Goal: Task Accomplishment & Management: Manage account settings

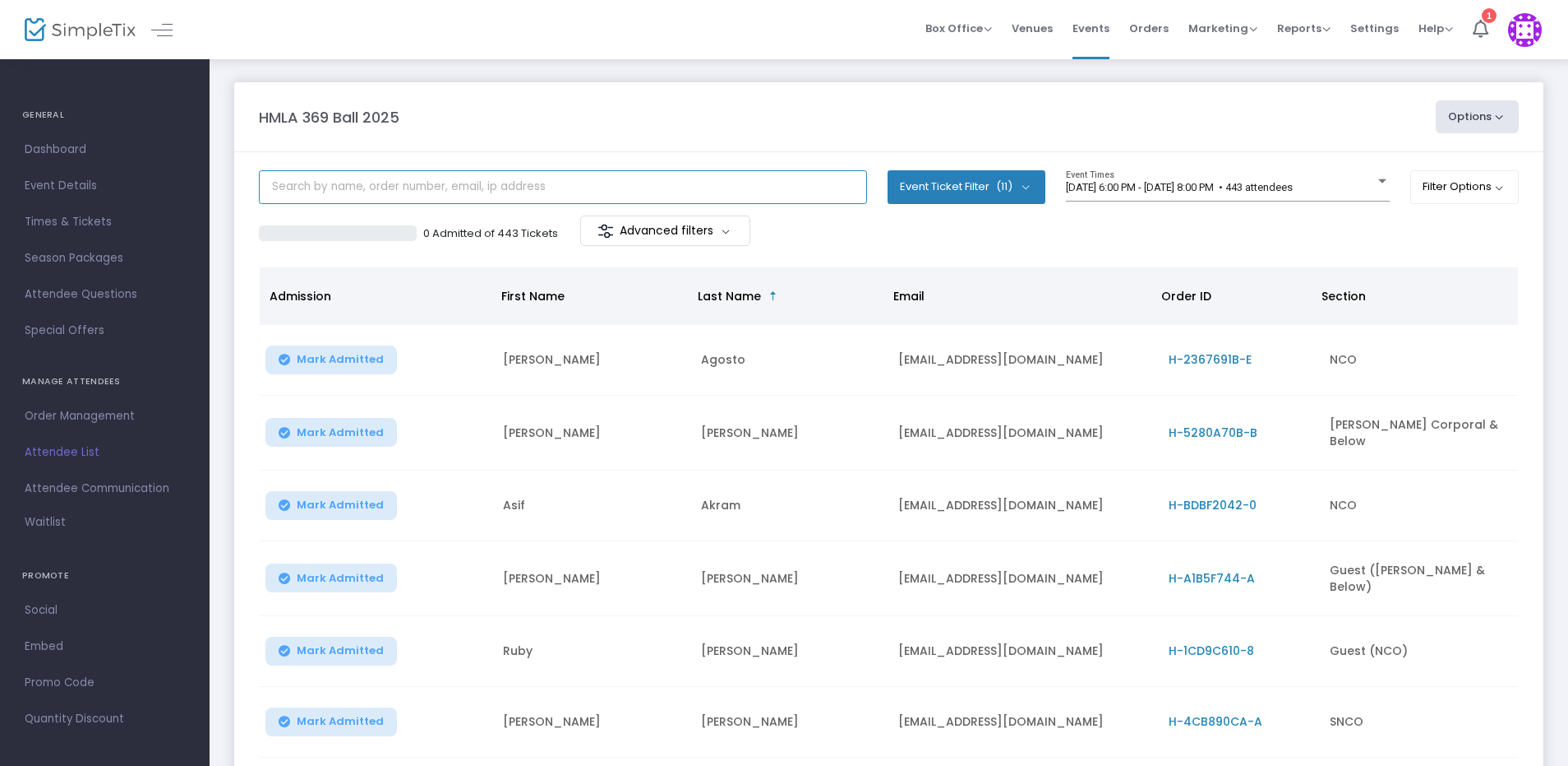
click at [476, 186] on input "text" at bounding box center [563, 186] width 608 height 34
type input "zem"
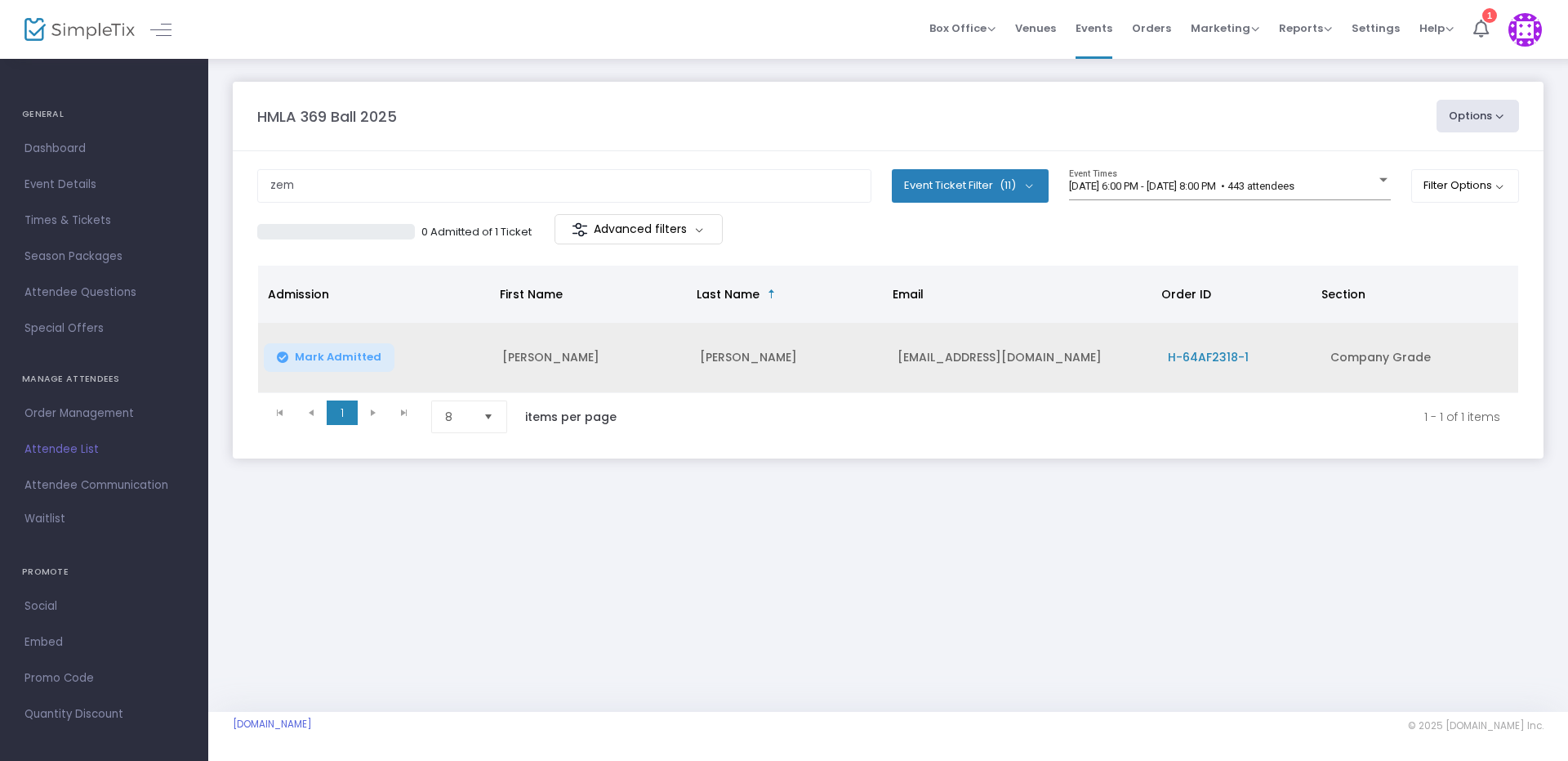
click at [1218, 350] on span "H-64AF2318-1" at bounding box center [1208, 358] width 81 height 17
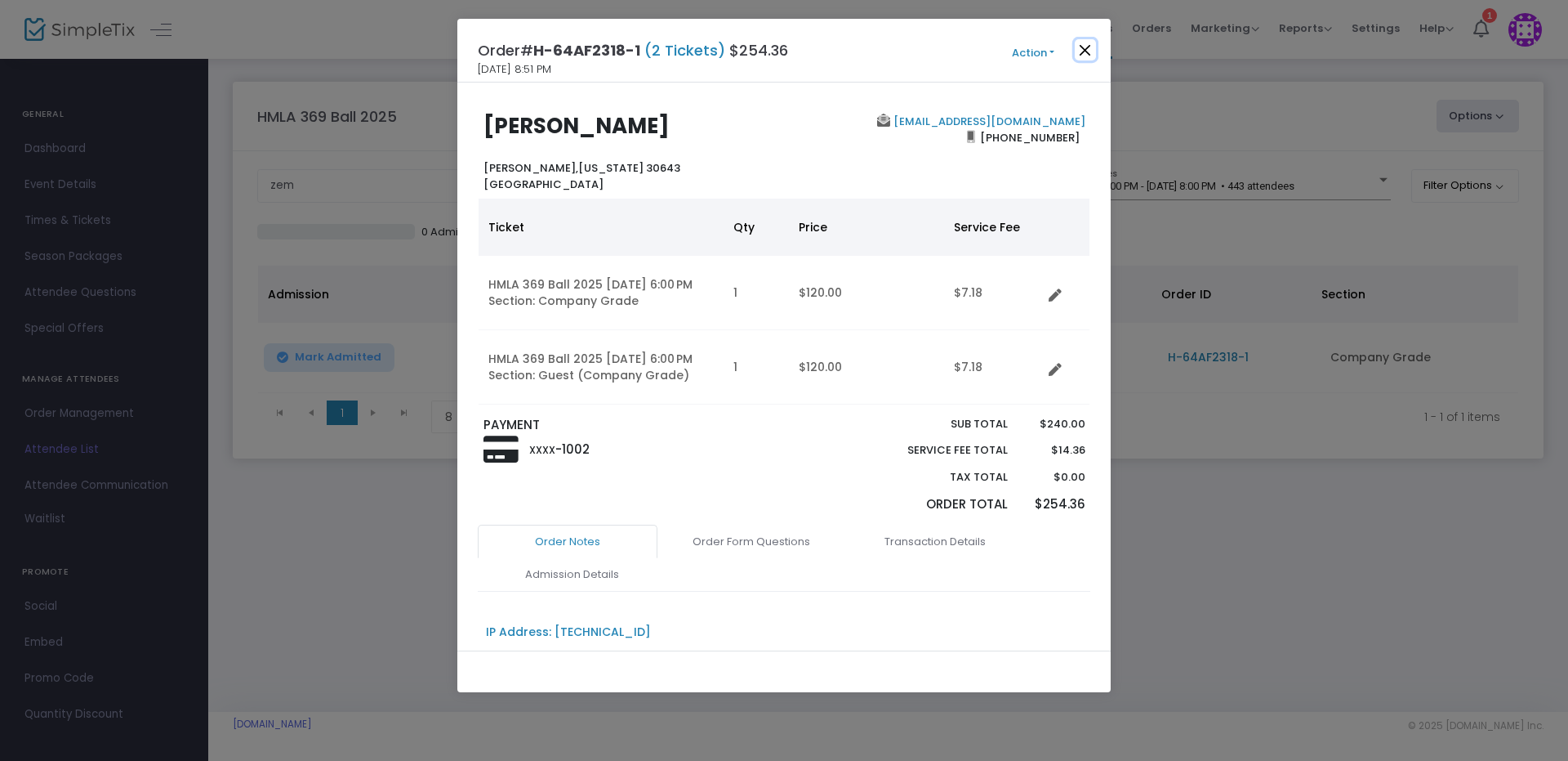
click at [1081, 56] on button "Close" at bounding box center [1085, 50] width 21 height 21
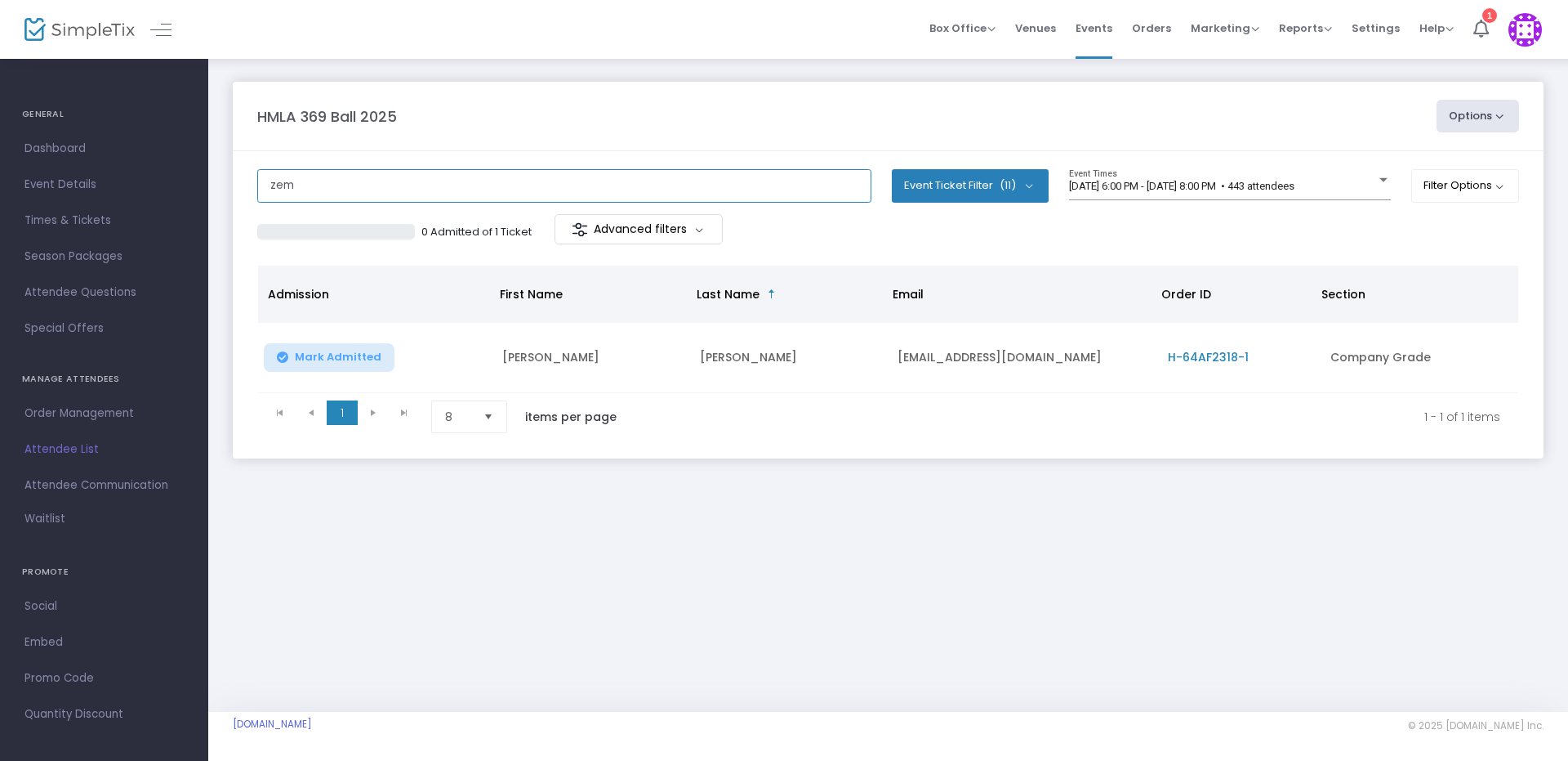
click at [58, 176] on div "GENERAL Dashboard Event Details Times & Tickets Season Packages Season Packages…" at bounding box center [784, 380] width 1568 height 761
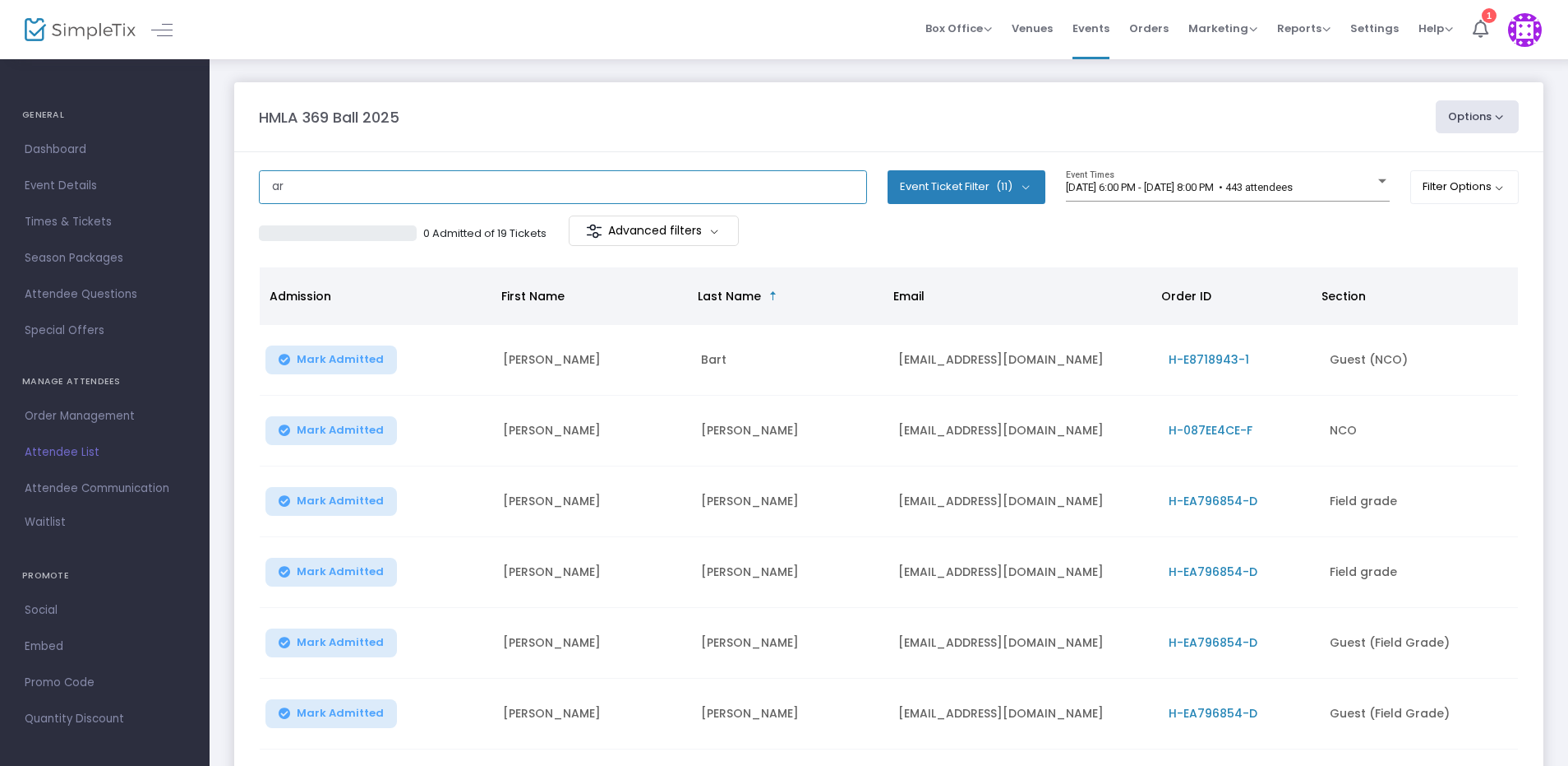
type input "a"
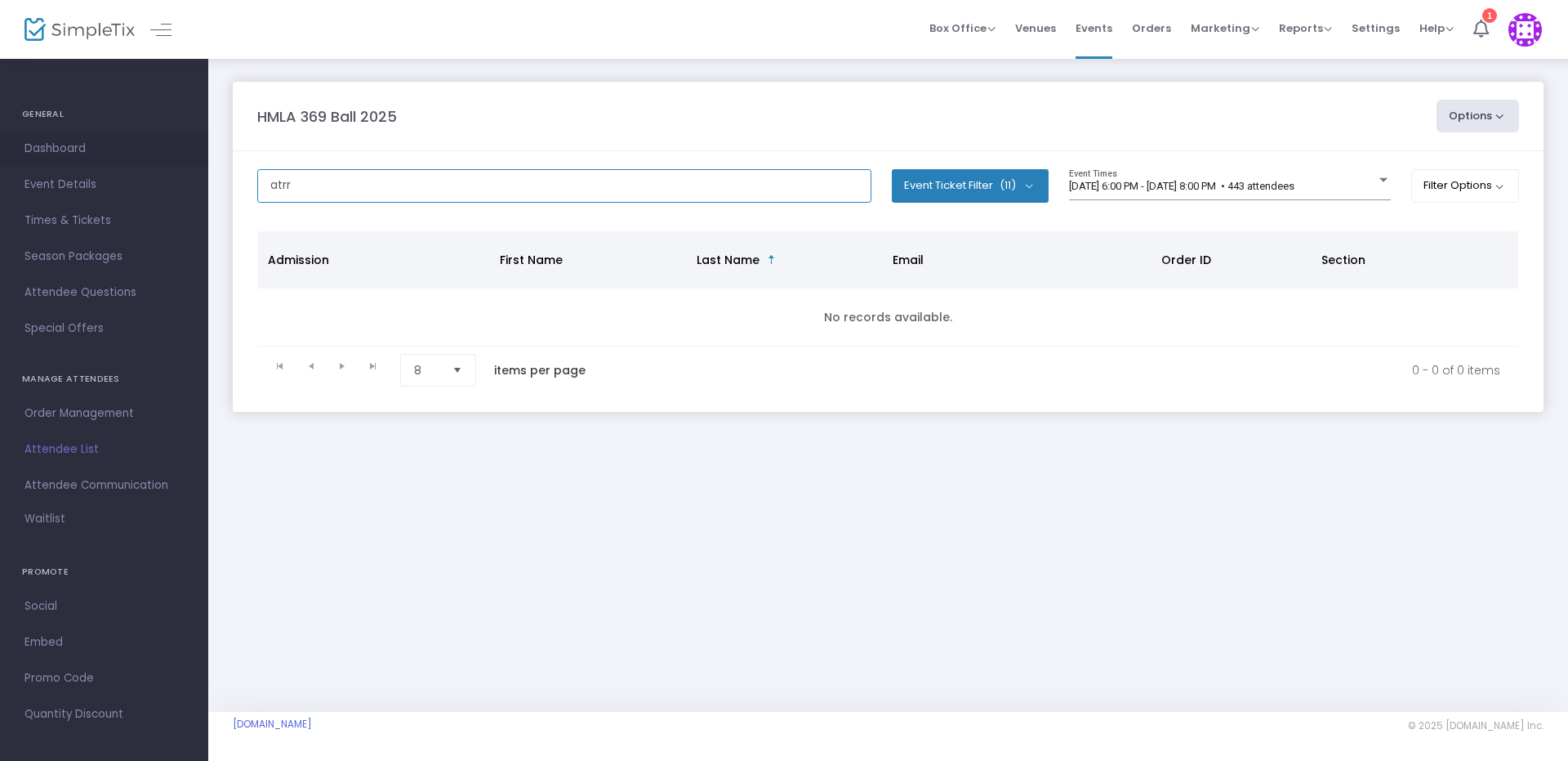
drag, startPoint x: 401, startPoint y: 187, endPoint x: 40, endPoint y: 149, distance: 363.0
click at [40, 149] on div "GENERAL Dashboard Event Details Times & Tickets Season Packages Season Packages…" at bounding box center [784, 380] width 1568 height 761
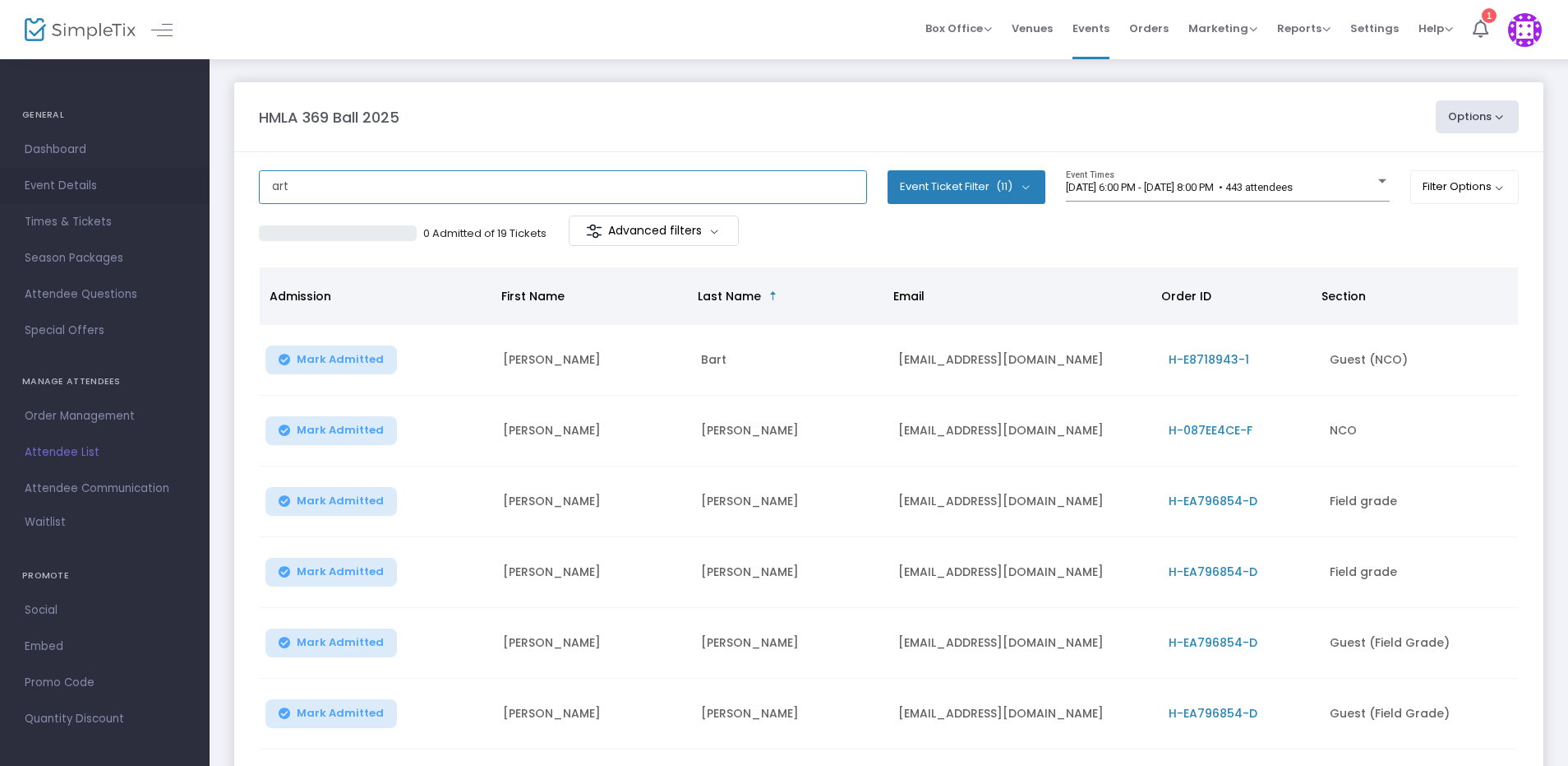
drag, startPoint x: 310, startPoint y: 196, endPoint x: 170, endPoint y: 186, distance: 140.4
click at [168, 186] on div "GENERAL Dashboard Event Details Times & Tickets Season Packages Season Packages…" at bounding box center [784, 532] width 1568 height 1063
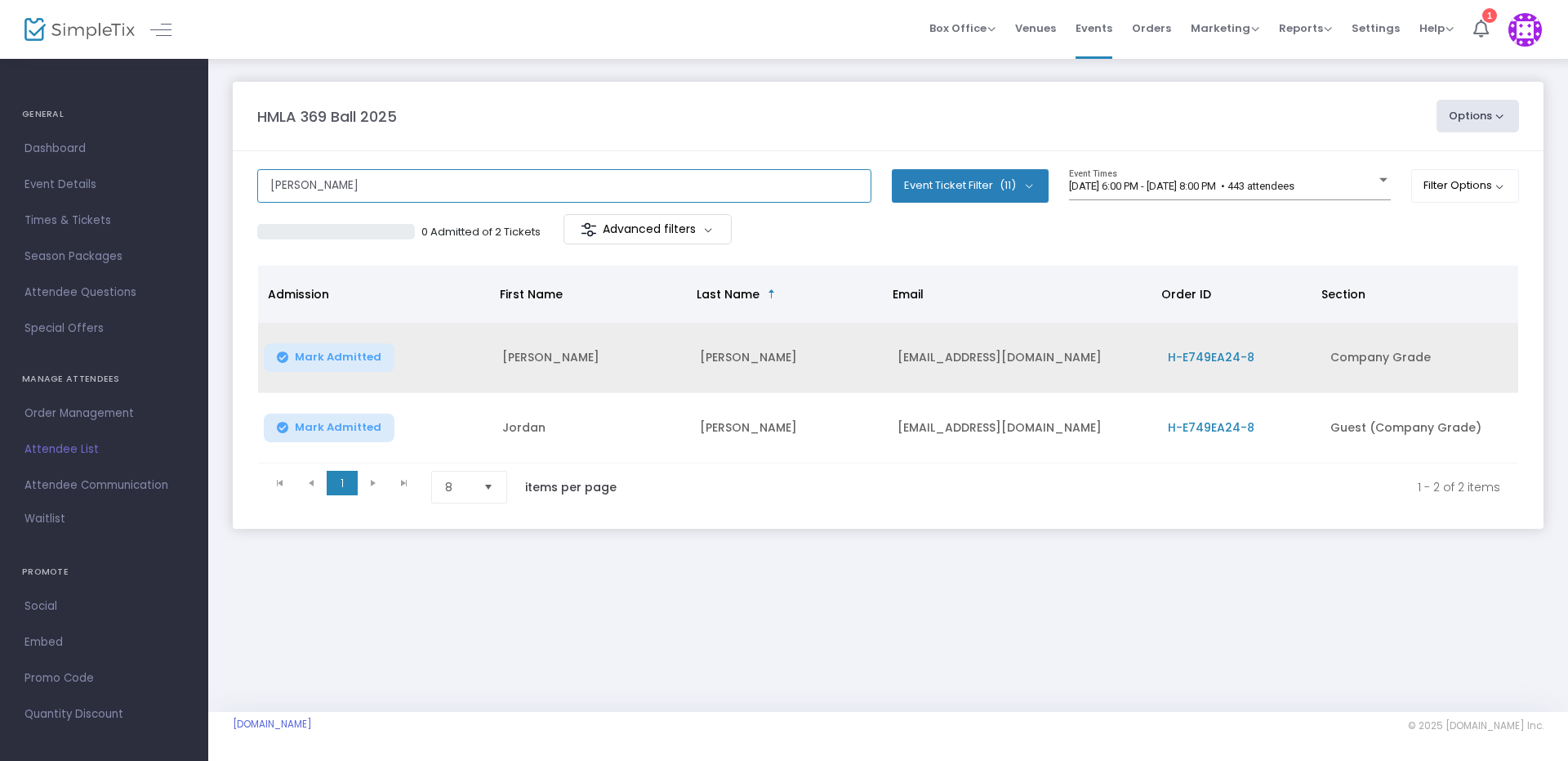
type input "herr"
click at [1232, 357] on span "H-E749EA24-8" at bounding box center [1211, 358] width 86 height 17
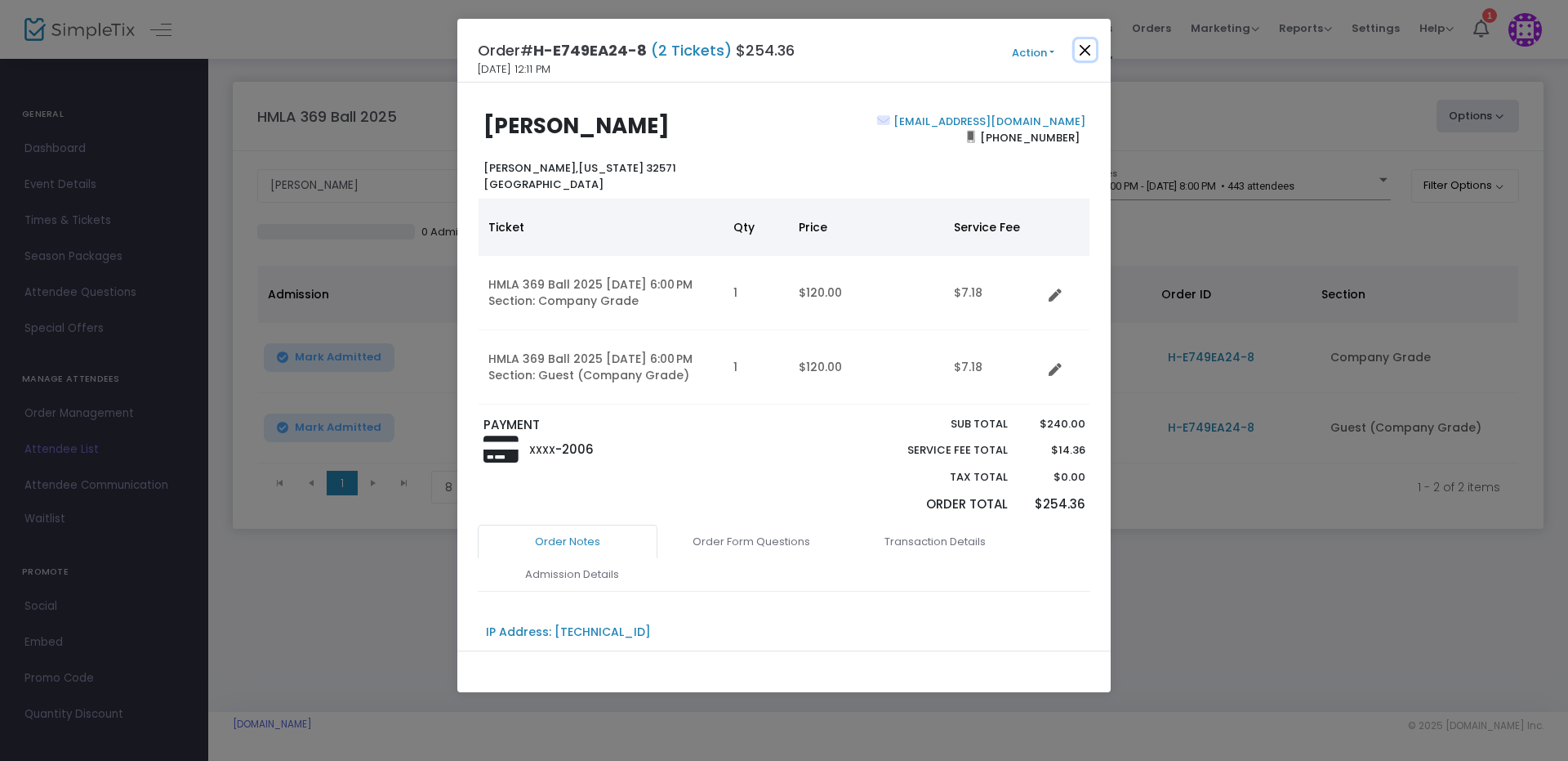
click at [1084, 56] on button "Close" at bounding box center [1085, 50] width 21 height 21
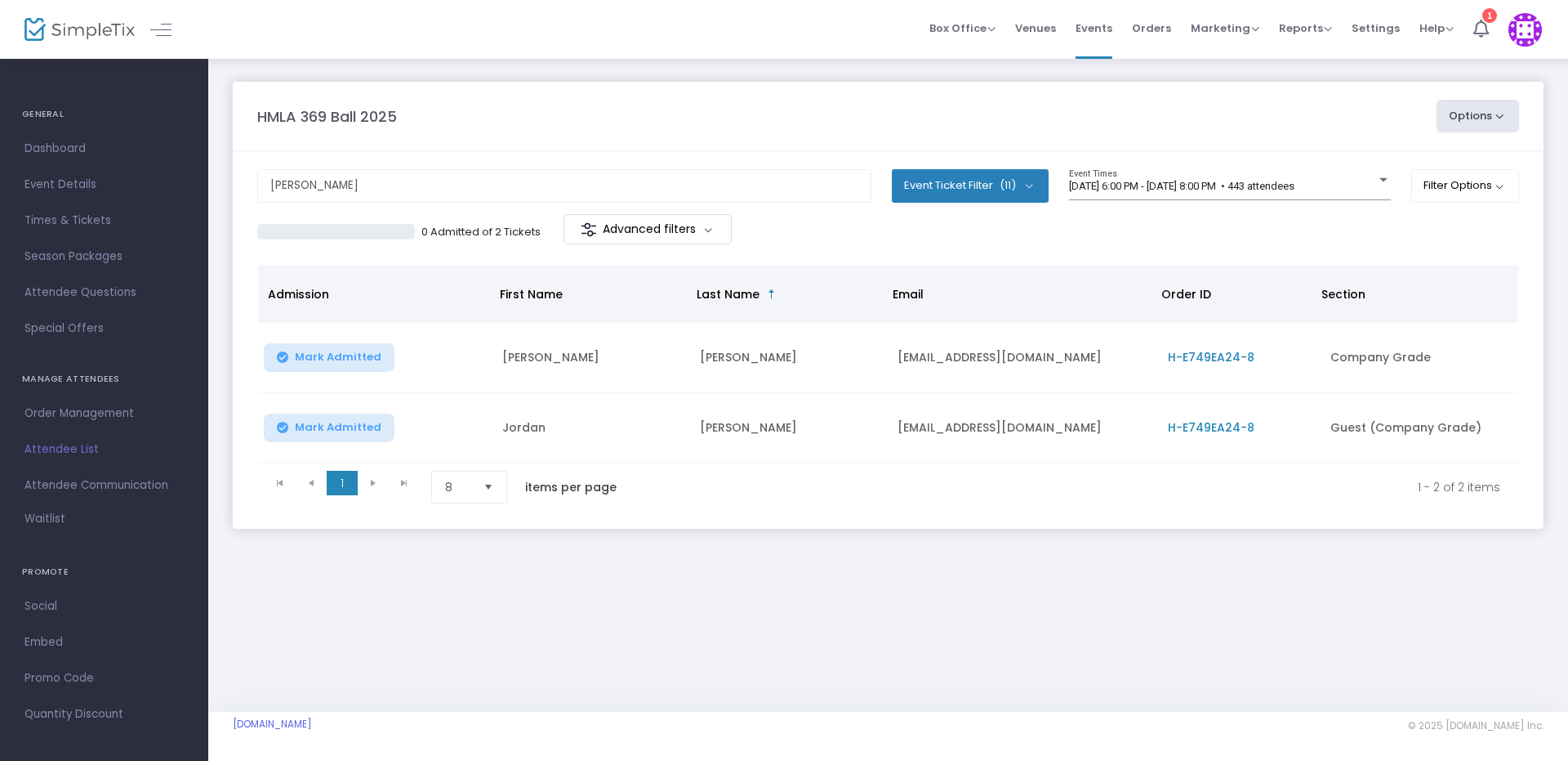
click at [1031, 183] on button "Event Ticket Filter (11)" at bounding box center [970, 185] width 157 height 33
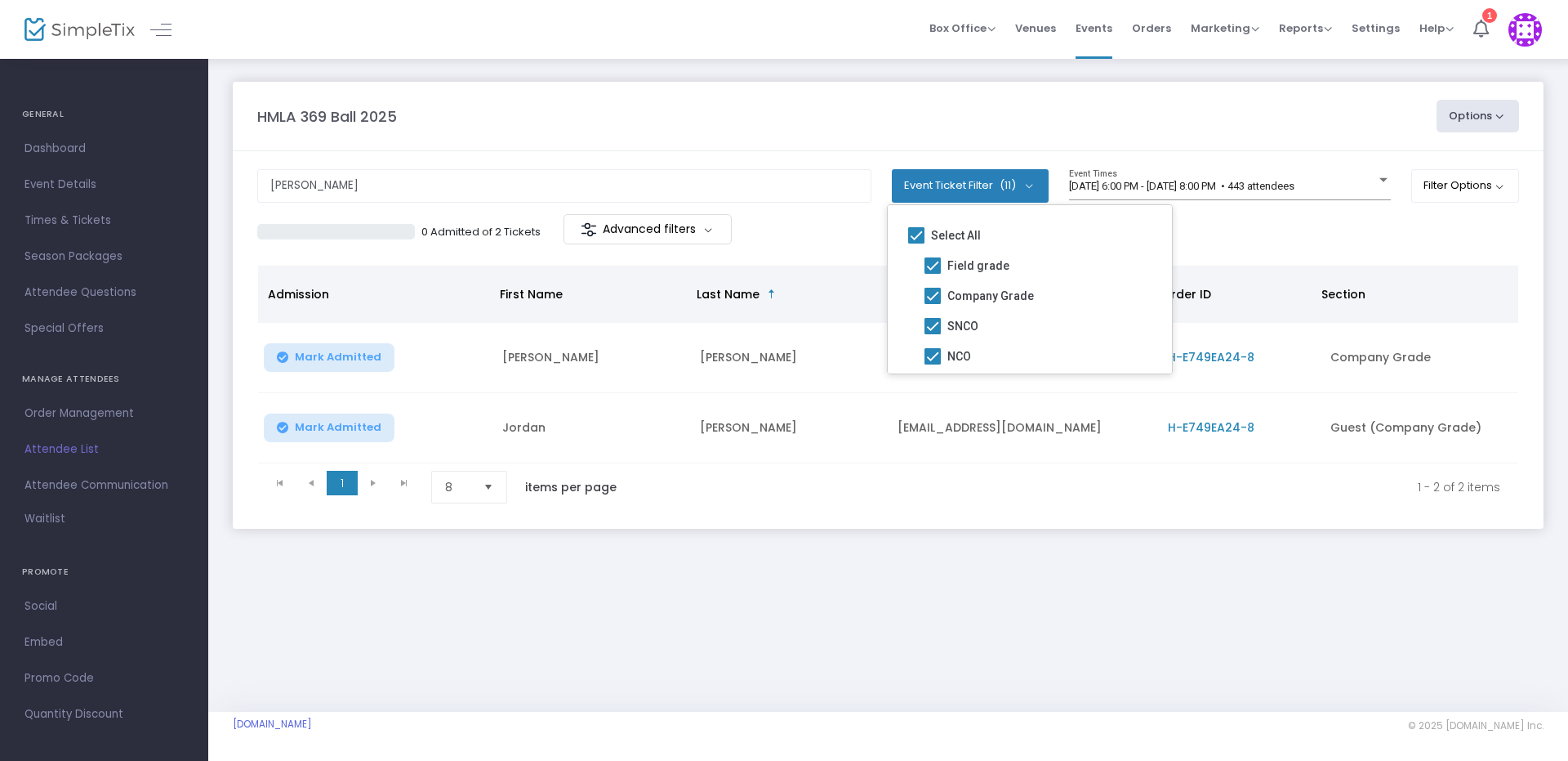
click at [1031, 183] on button "Event Ticket Filter (11)" at bounding box center [970, 185] width 157 height 33
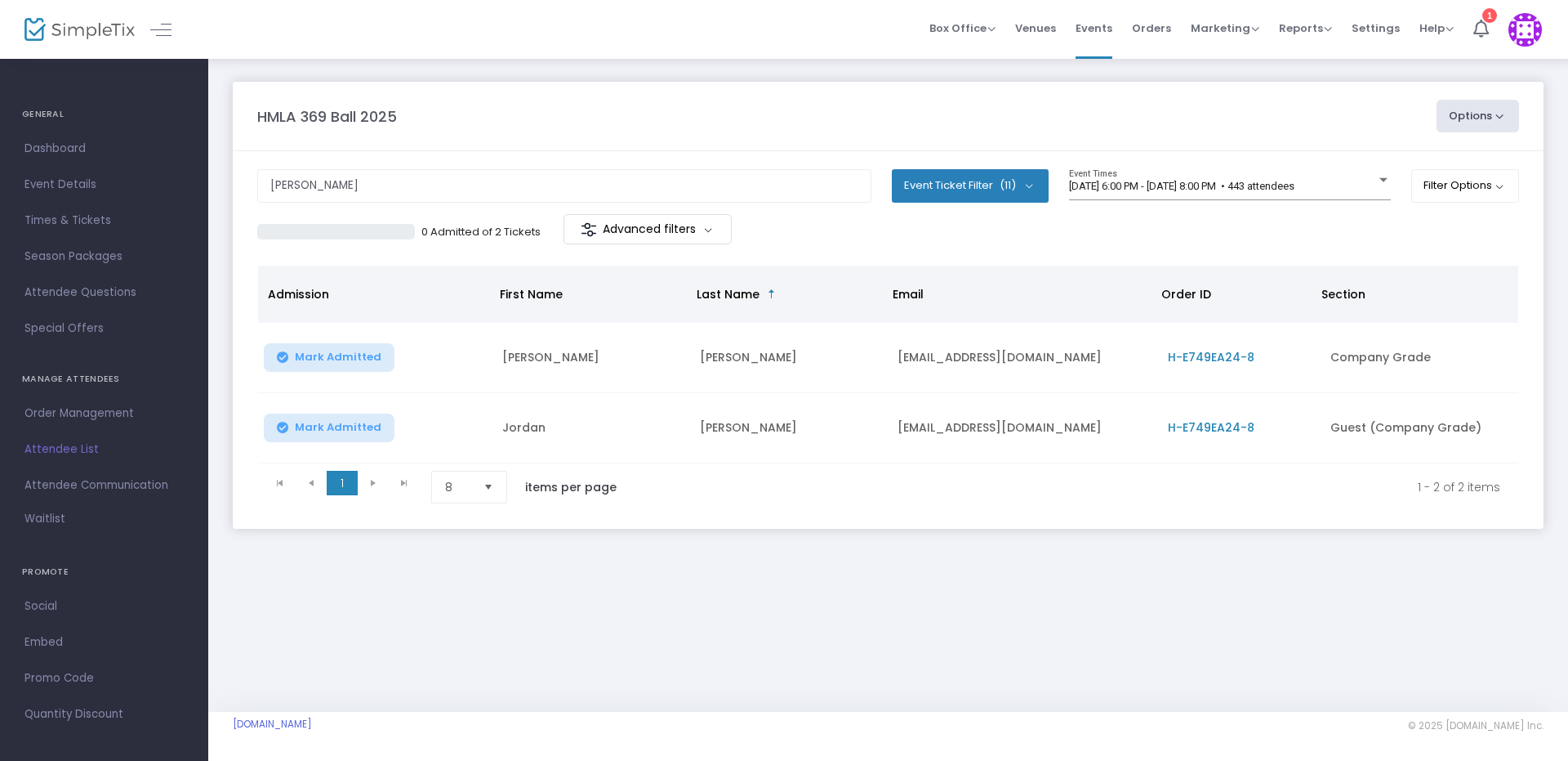
click at [1526, 191] on m-panel-content "herr Event Ticket Filter (11) Select All Field grade Company Grade SNCO NCO Lan…" at bounding box center [888, 340] width 1310 height 378
click at [1474, 191] on button "Filter Options" at bounding box center [1465, 185] width 109 height 33
click at [655, 232] on m-button "Advanced filters" at bounding box center [648, 228] width 169 height 30
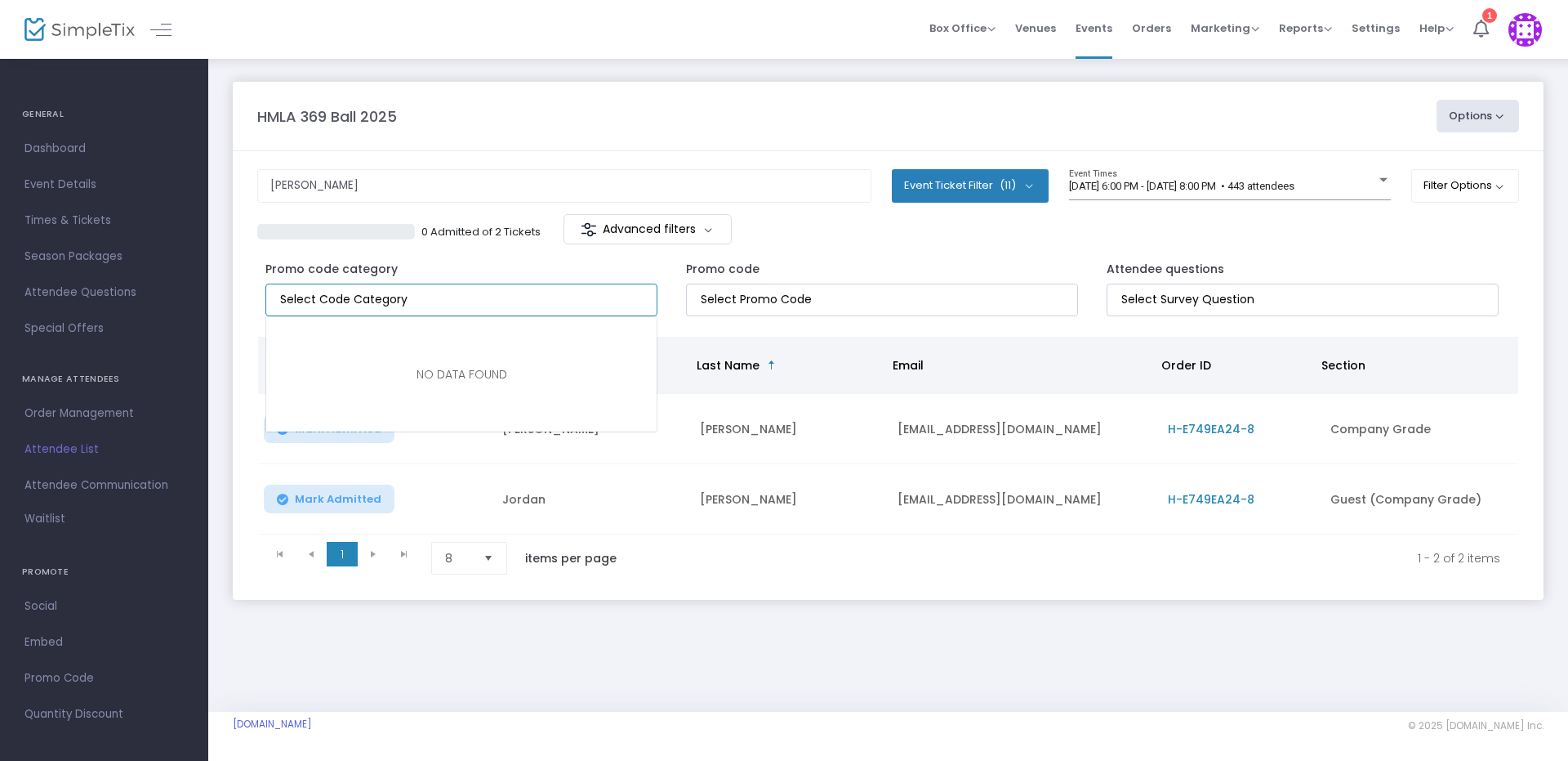
click at [494, 289] on kendo-taglist at bounding box center [461, 300] width 390 height 31
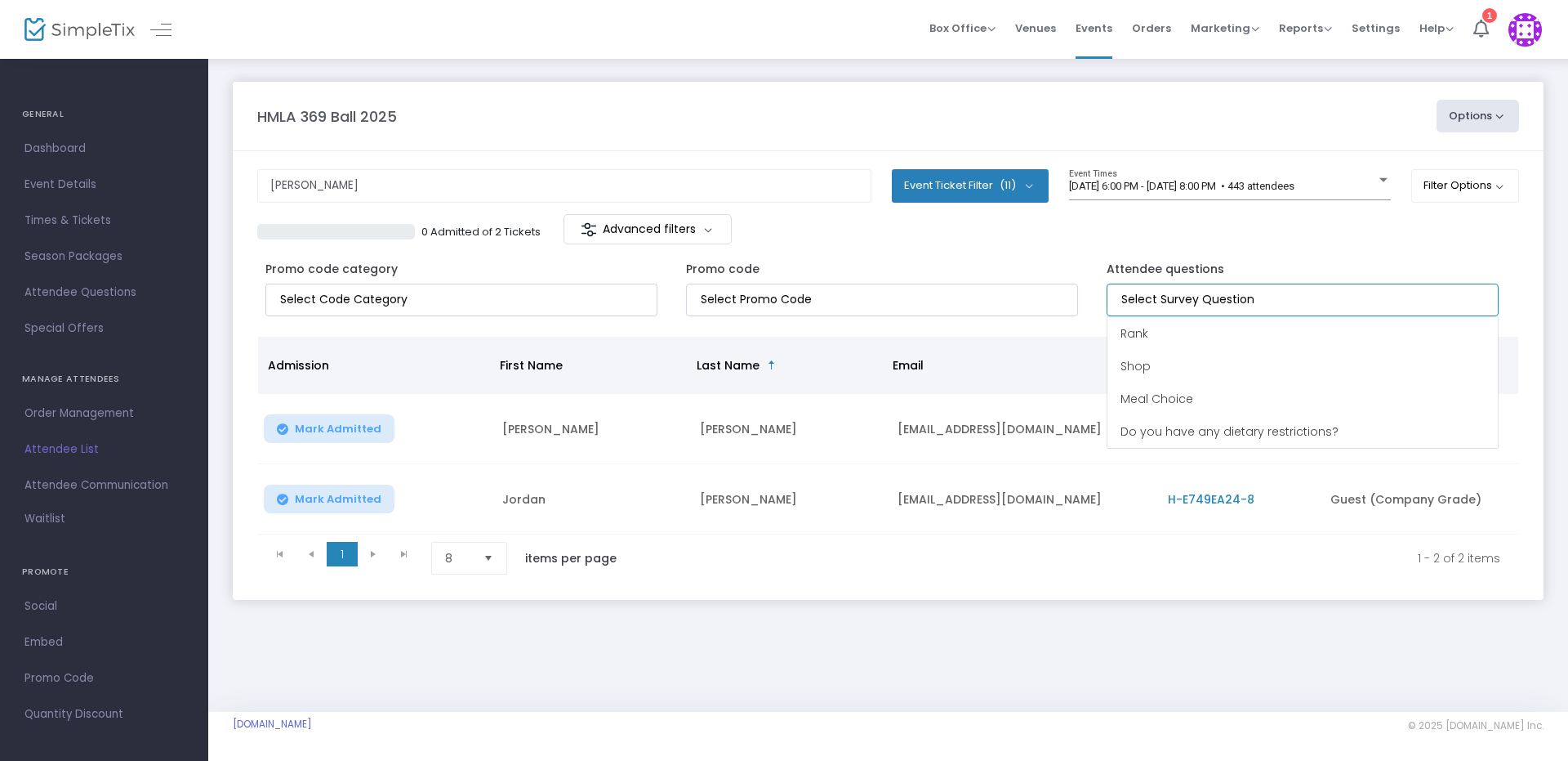
drag, startPoint x: 1146, startPoint y: 303, endPoint x: 1158, endPoint y: 303, distance: 12.0
click at [1158, 303] on input at bounding box center [1305, 299] width 369 height 17
click at [915, 230] on div "0 Admitted of 2 Tickets Advanced filters" at bounding box center [888, 230] width 1262 height 34
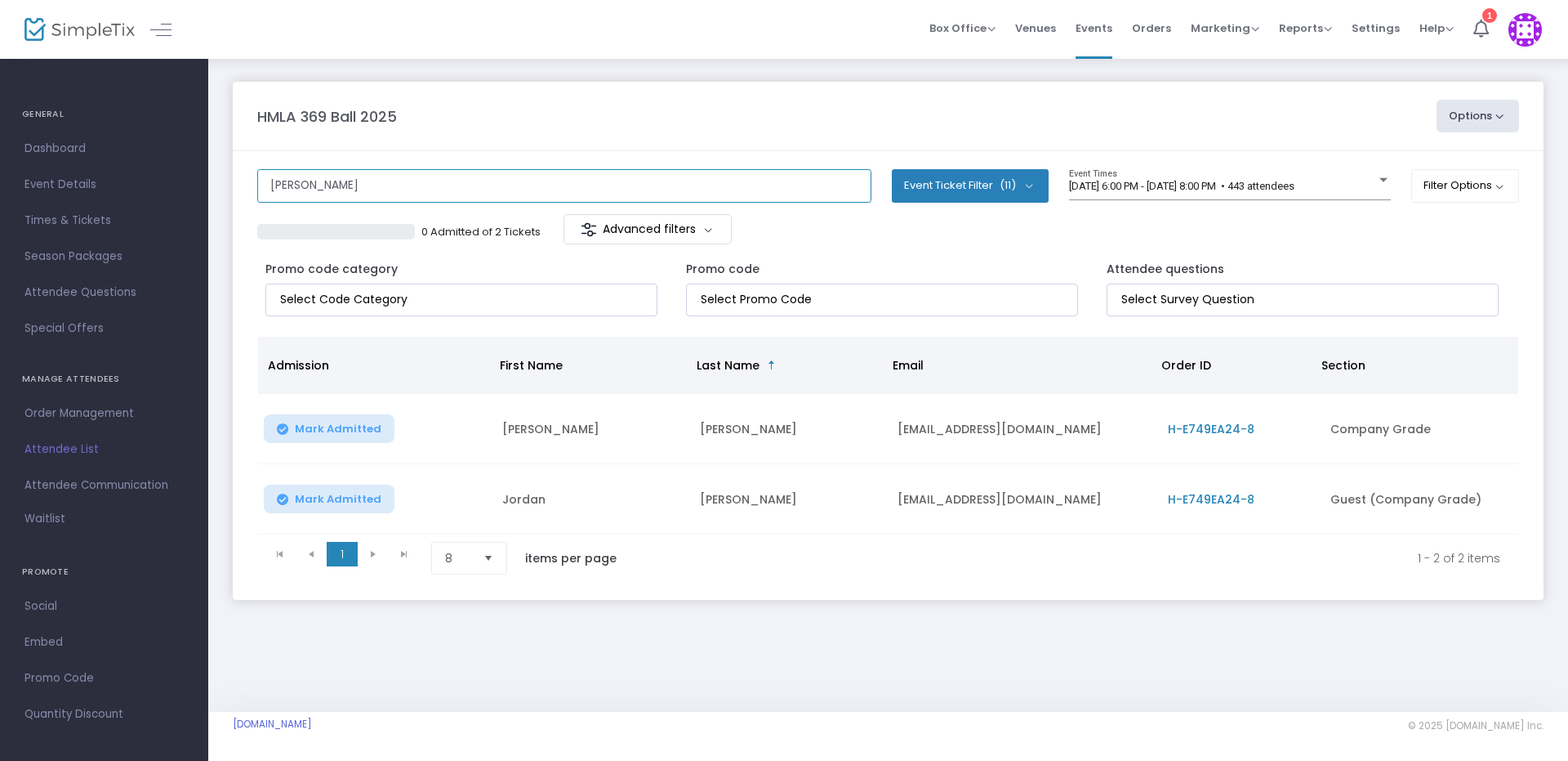
drag, startPoint x: 606, startPoint y: 186, endPoint x: 585, endPoint y: 189, distance: 21.2
click at [585, 189] on input "herr" at bounding box center [565, 185] width 614 height 34
click at [1503, 117] on button "Options" at bounding box center [1477, 116] width 83 height 33
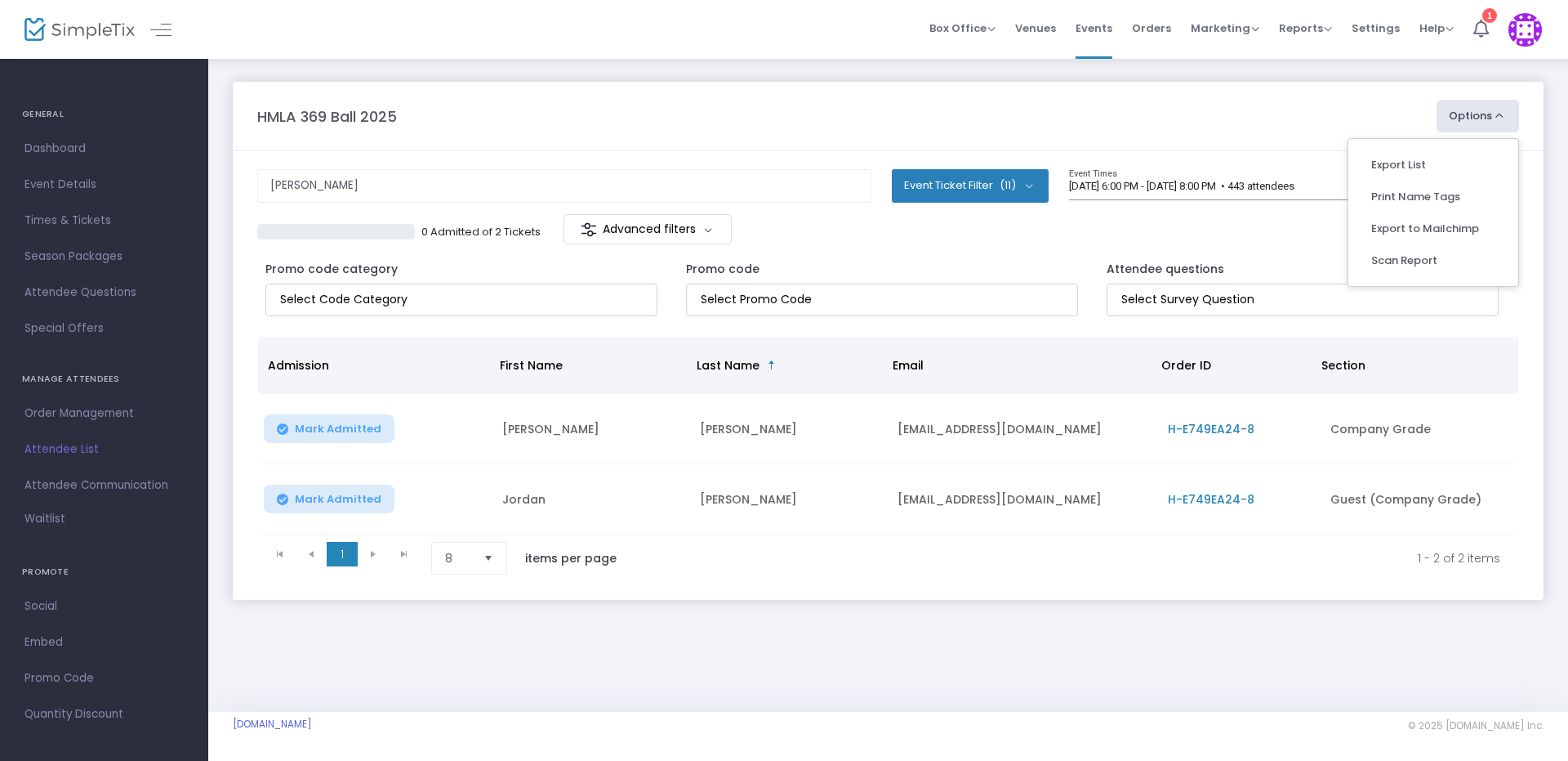
click at [1482, 115] on button "Options" at bounding box center [1477, 116] width 83 height 33
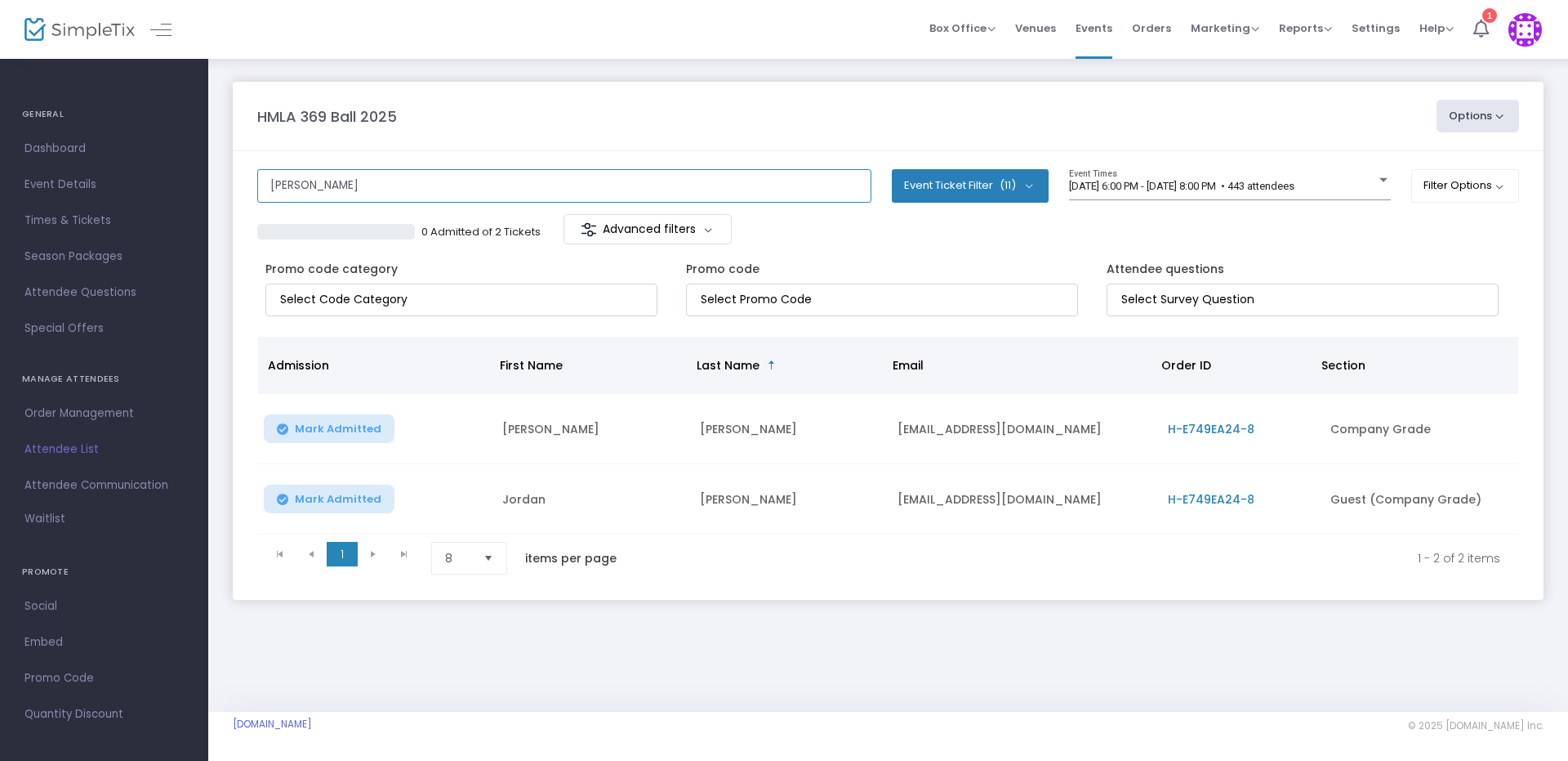
click at [10, 165] on div "GENERAL Dashboard Event Details Times & Tickets Season Packages Season Packages…" at bounding box center [784, 380] width 1568 height 761
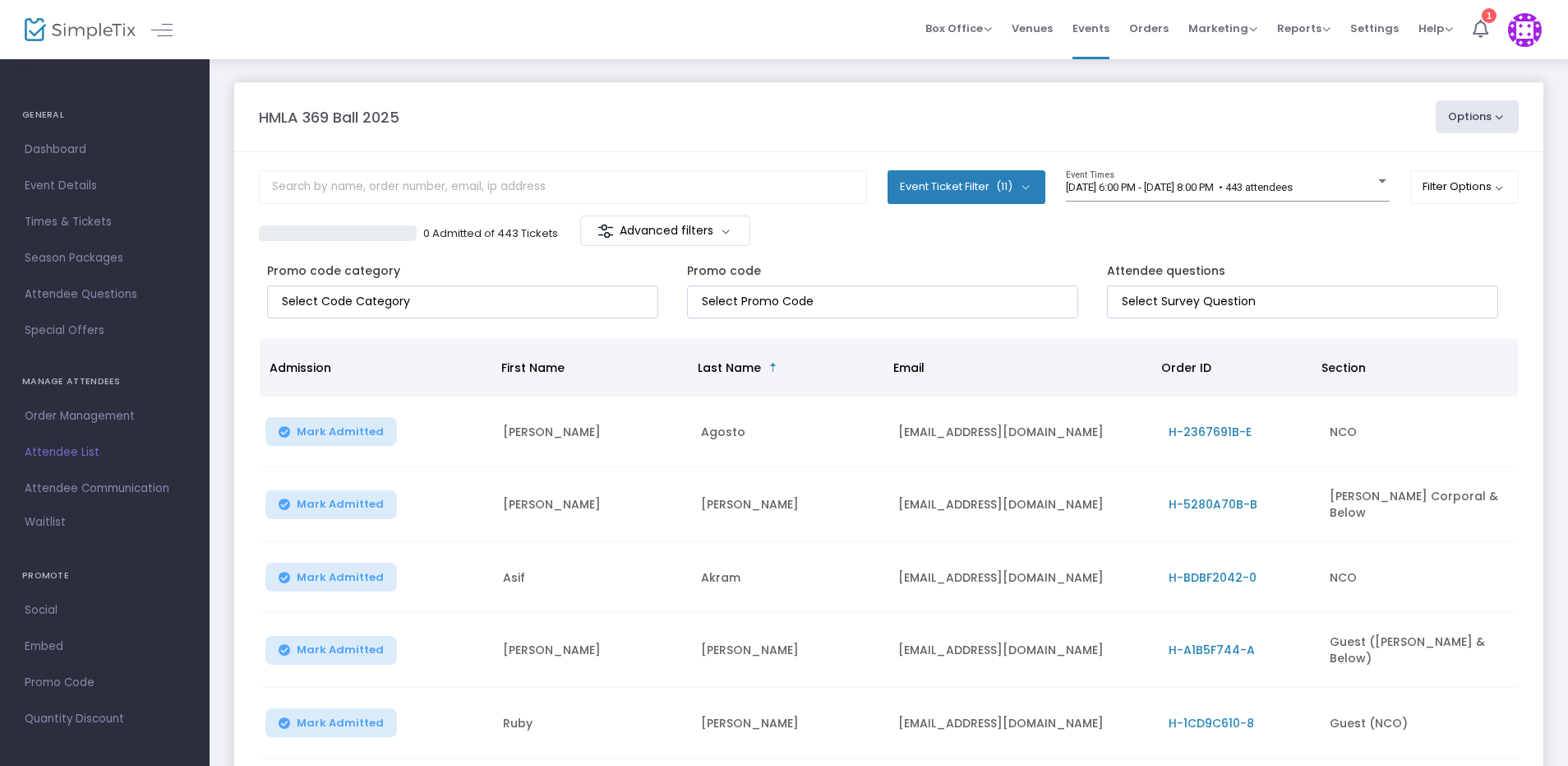
click at [1505, 117] on button "Options" at bounding box center [1478, 117] width 84 height 33
click at [1504, 191] on button "Filter Options" at bounding box center [1465, 186] width 110 height 33
click at [818, 302] on input at bounding box center [885, 301] width 368 height 18
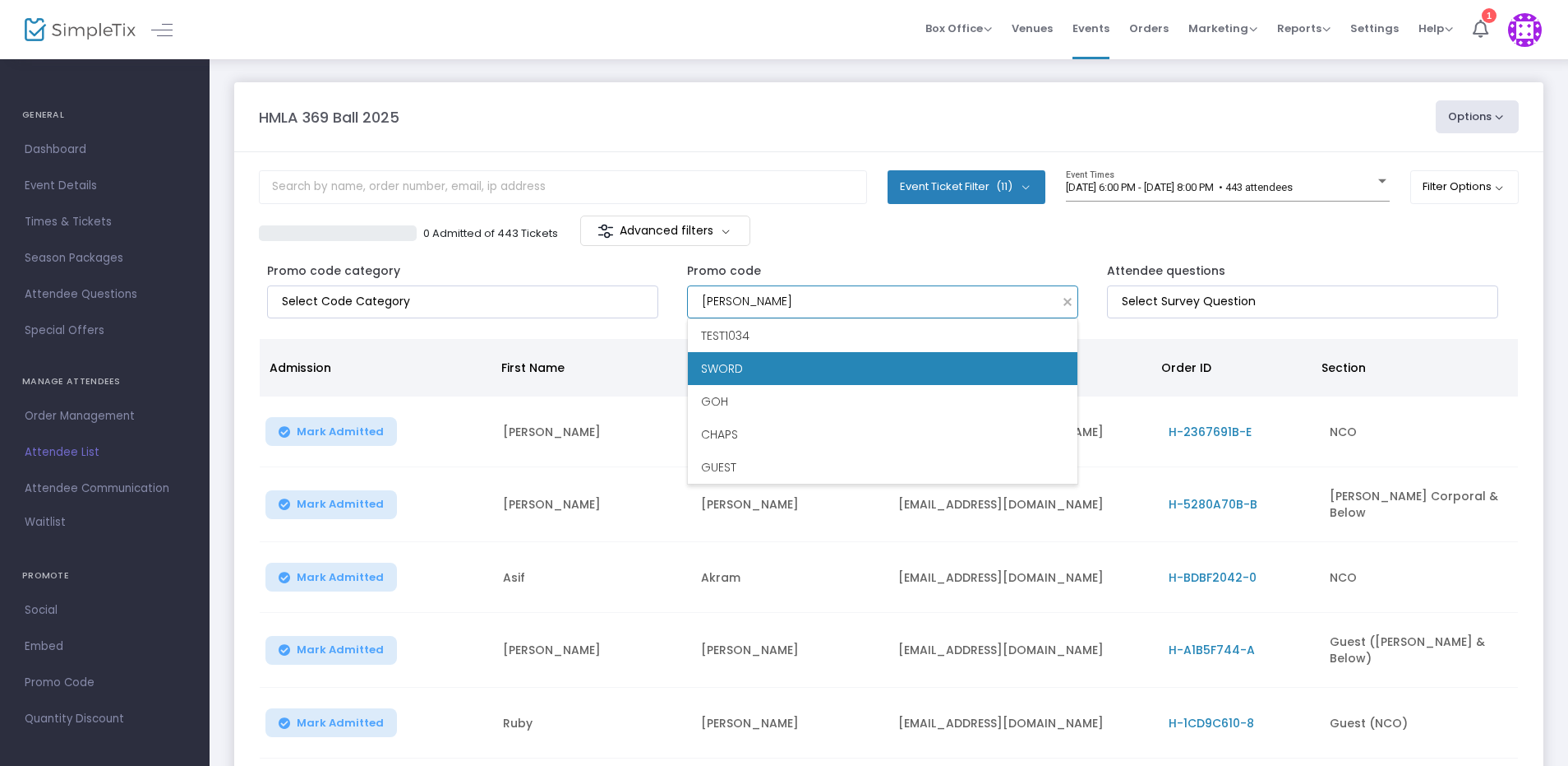
type input "sword"
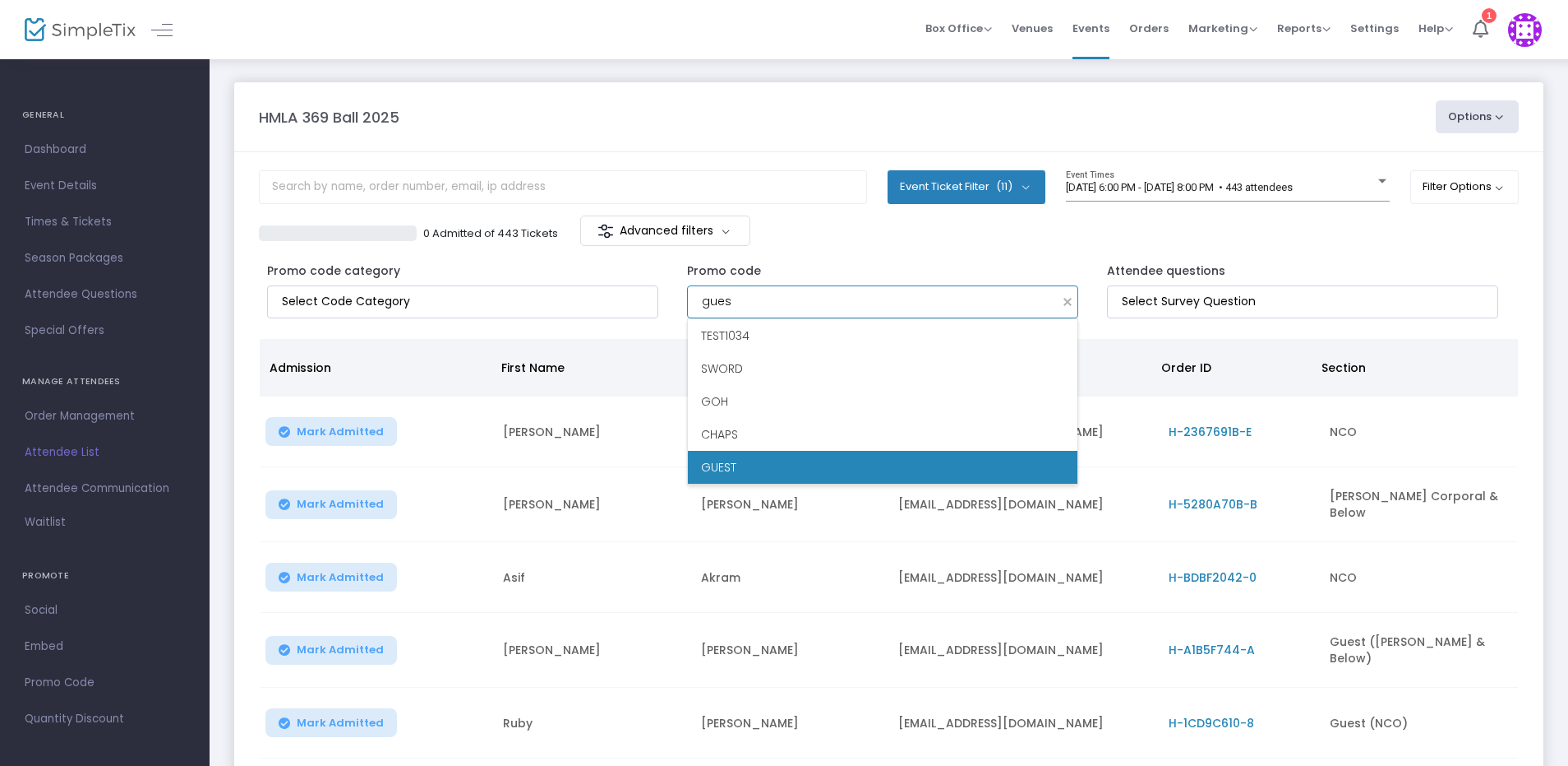
type input "guest"
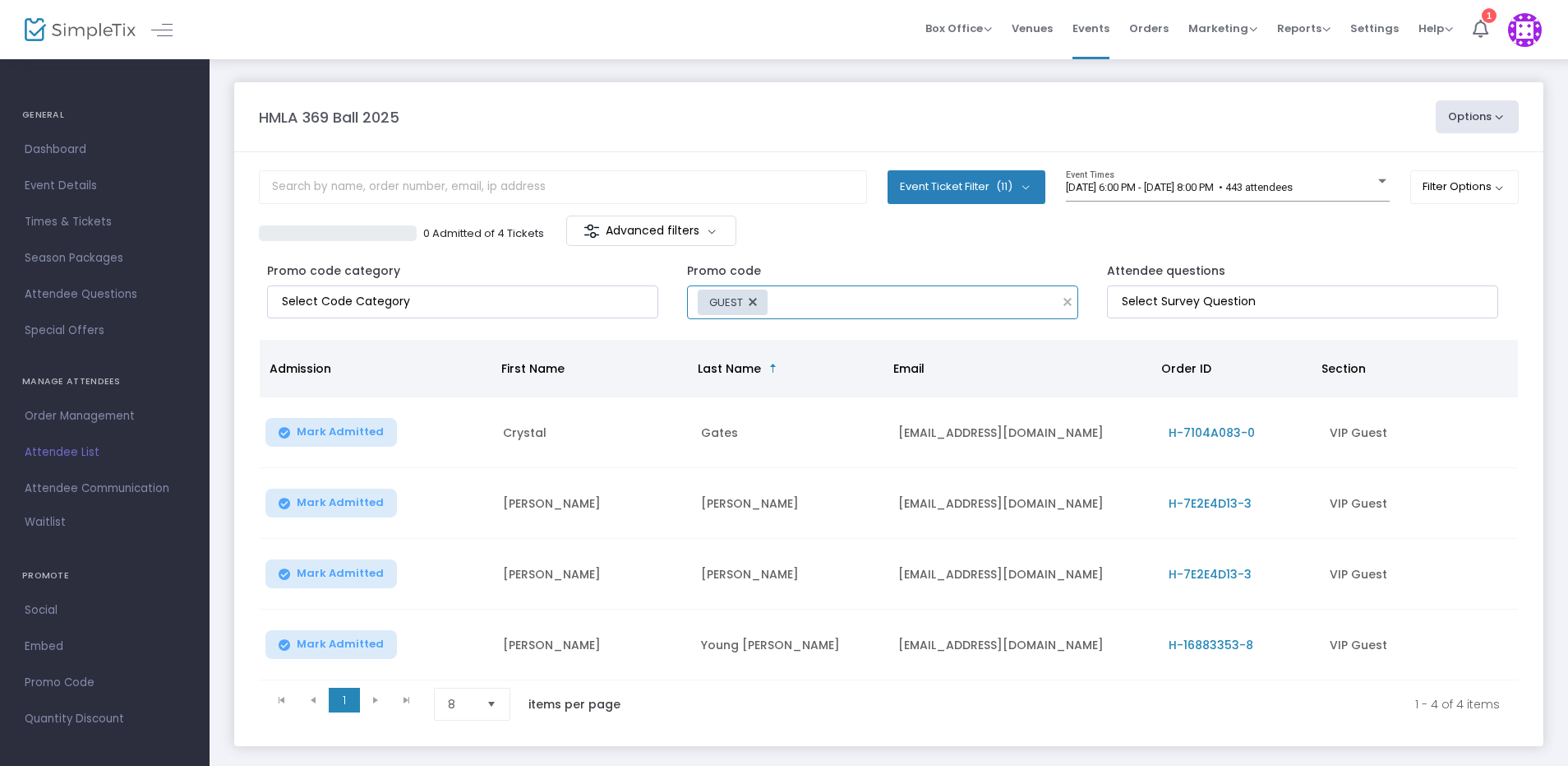
drag, startPoint x: 797, startPoint y: 302, endPoint x: 507, endPoint y: 291, distance: 290.2
click at [507, 291] on div "Promo code category Promo code GUEST Attendee questions" at bounding box center [889, 286] width 1260 height 72
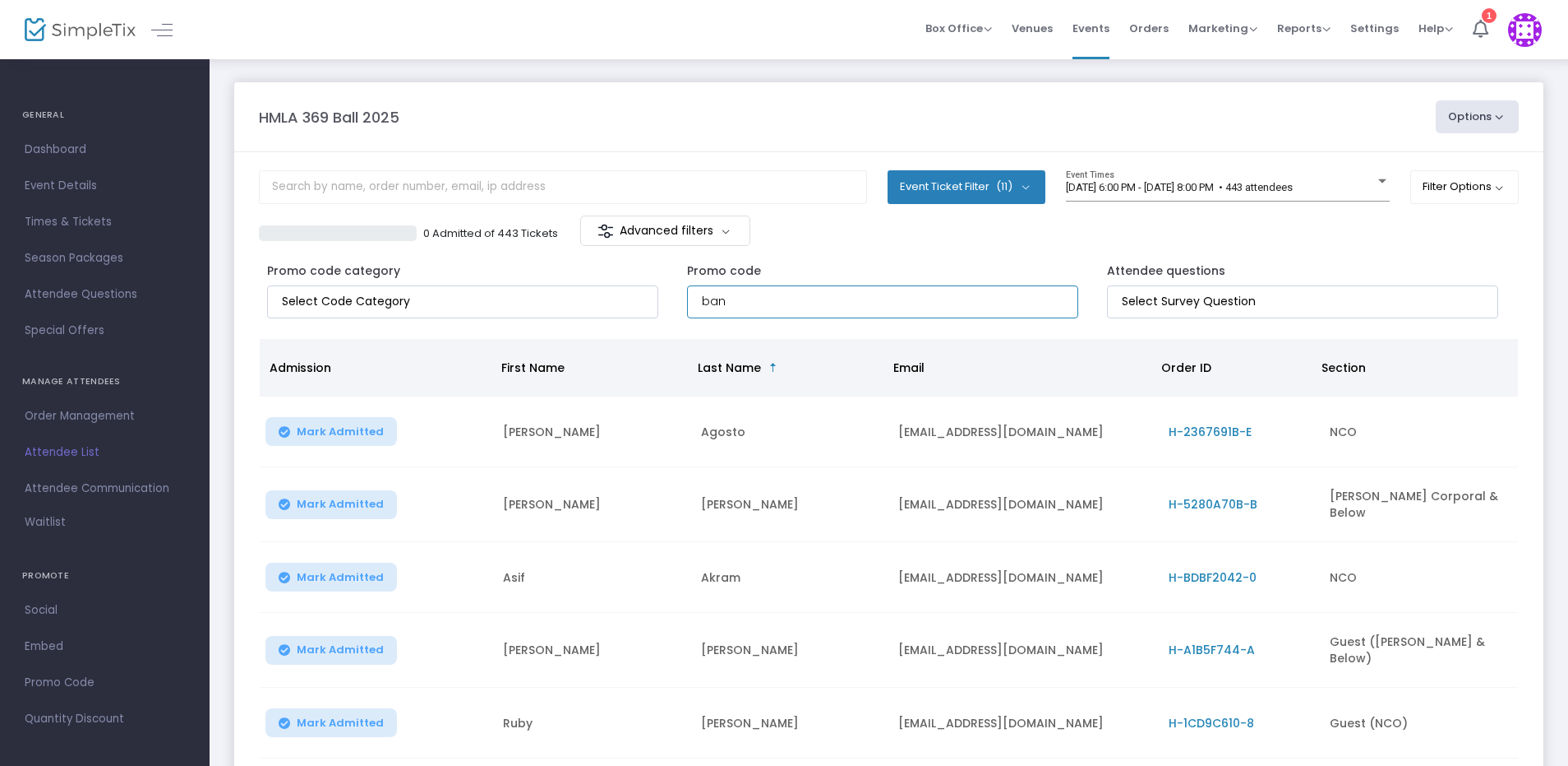
type input "band"
click at [584, 188] on input "text" at bounding box center [563, 186] width 608 height 34
type input "lip"
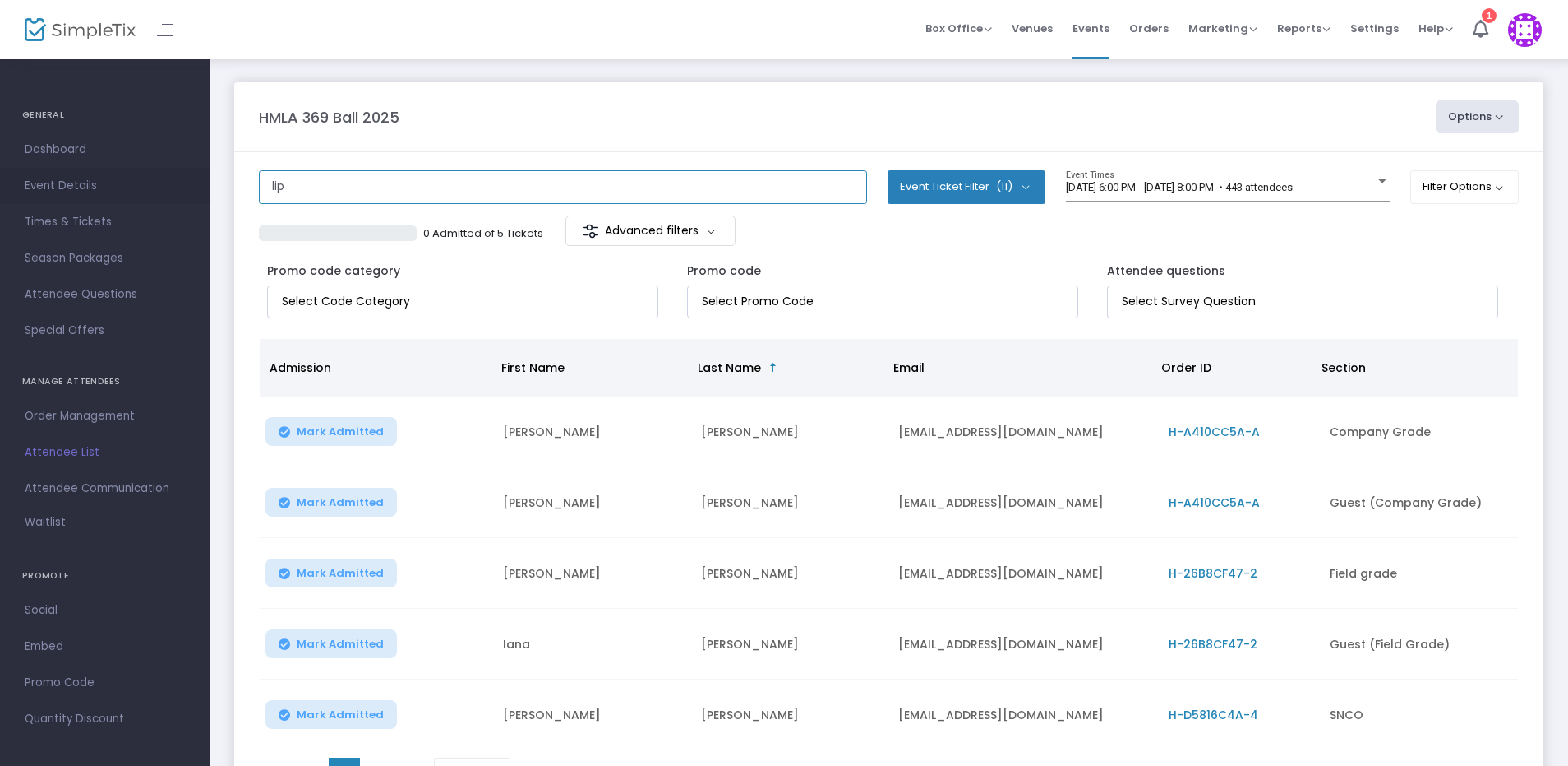
drag, startPoint x: 397, startPoint y: 190, endPoint x: 93, endPoint y: 179, distance: 304.2
click at [96, 180] on div "GENERAL Dashboard Event Details Times & Tickets Season Packages Season Packages…" at bounding box center [784, 461] width 1568 height 923
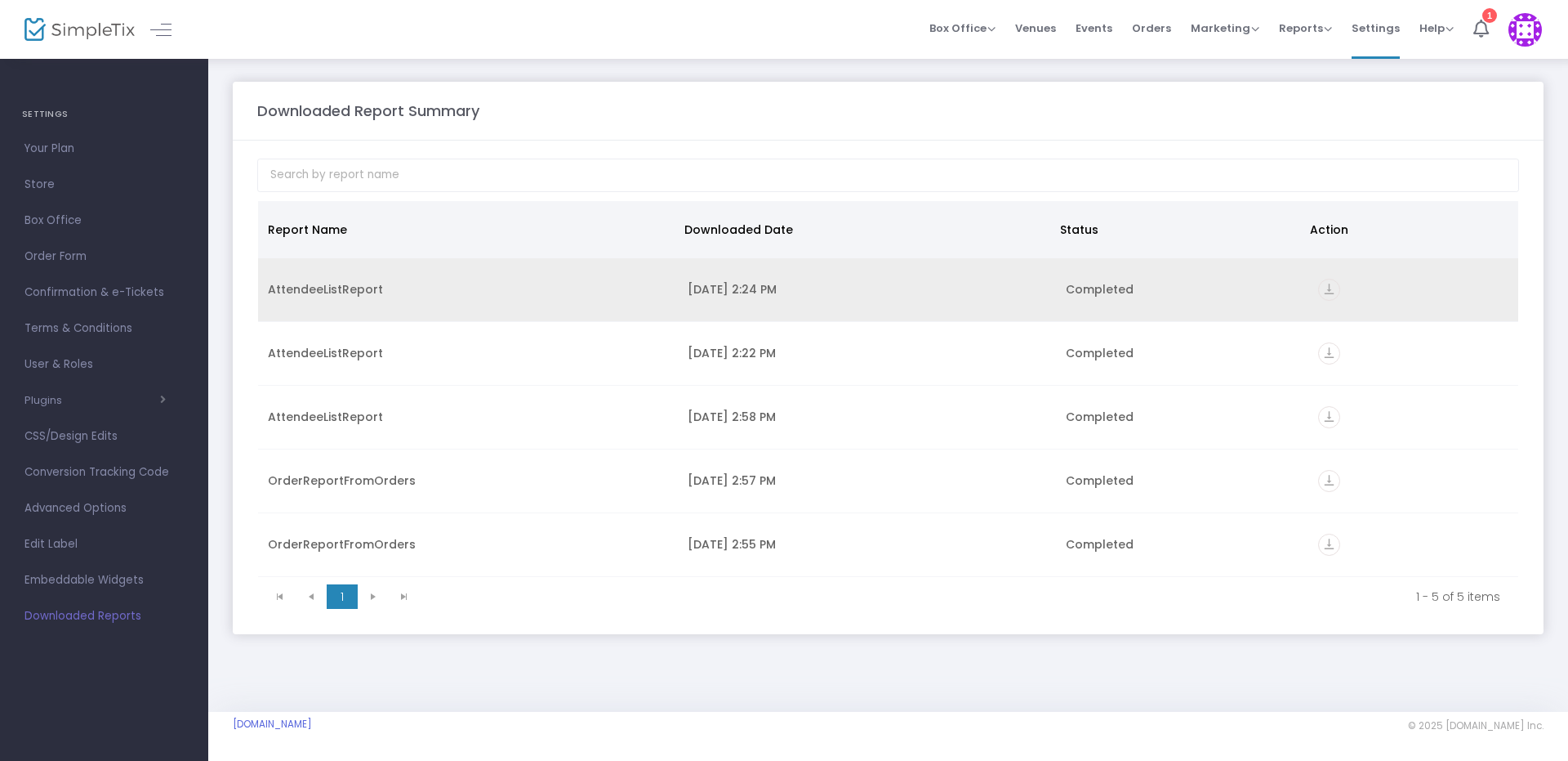
click at [1254, 289] on icon "vertical_align_bottom" at bounding box center [1329, 290] width 22 height 22
